Goal: Navigation & Orientation: Find specific page/section

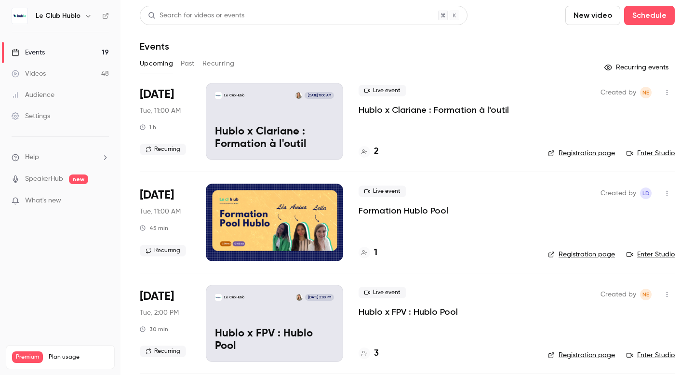
click at [377, 250] on h4 "1" at bounding box center [375, 252] width 3 height 13
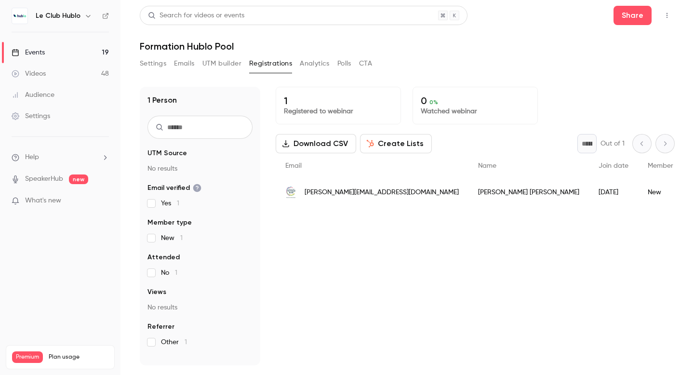
click at [53, 52] on link "Events 19" at bounding box center [60, 52] width 121 height 21
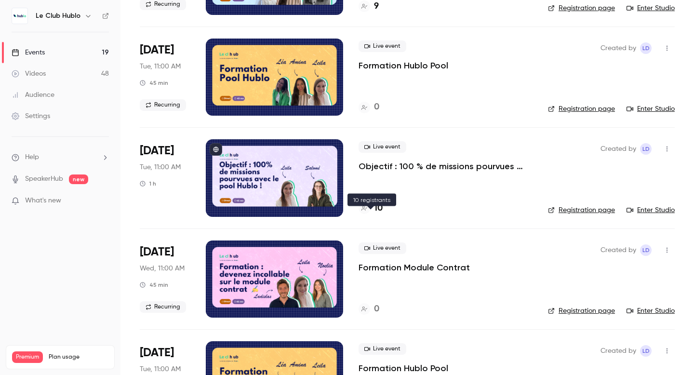
scroll to position [652, 0]
